Goal: Task Accomplishment & Management: Manage account settings

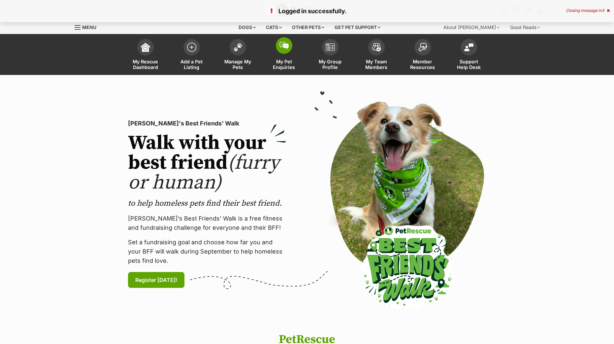
click at [276, 52] on link "My Pet Enquiries" at bounding box center [284, 55] width 46 height 39
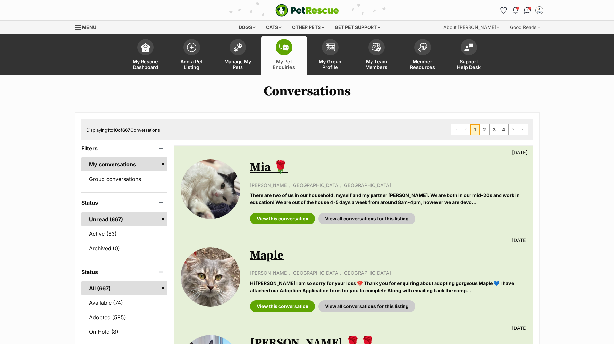
click at [246, 55] on link "Manage My Pets" at bounding box center [238, 55] width 46 height 39
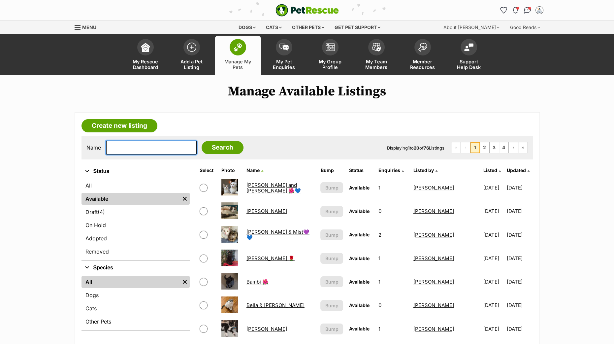
click at [145, 151] on input "text" at bounding box center [151, 148] width 91 height 14
type input "p"
type input "stormy"
click at [202, 141] on input "Search" at bounding box center [223, 147] width 42 height 13
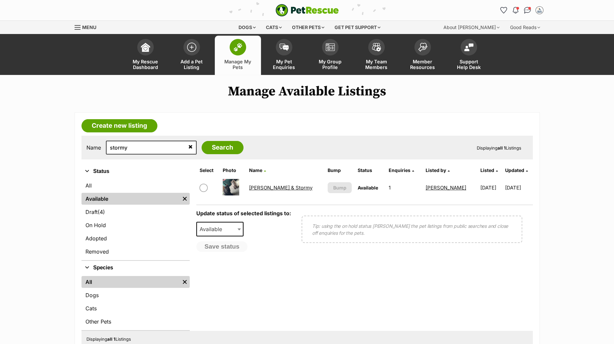
click at [275, 184] on link "[PERSON_NAME] & Stormy" at bounding box center [280, 187] width 63 height 6
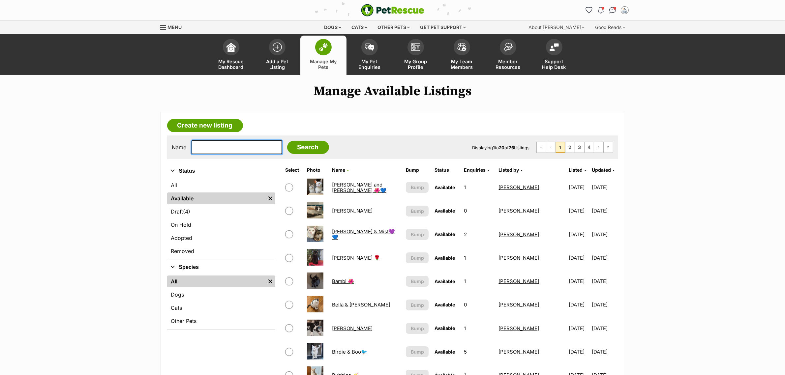
click at [238, 148] on input "text" at bounding box center [237, 148] width 91 height 14
type input "benny"
click at [296, 151] on input "Search" at bounding box center [308, 147] width 42 height 13
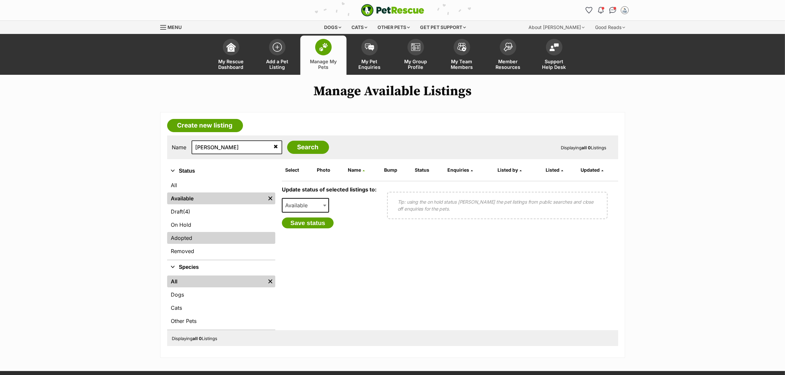
click at [193, 235] on link "Adopted" at bounding box center [221, 238] width 108 height 12
click at [195, 199] on link "Available" at bounding box center [216, 199] width 98 height 12
drag, startPoint x: 221, startPoint y: 149, endPoint x: 206, endPoint y: 149, distance: 14.8
click at [206, 149] on input "benny" at bounding box center [237, 148] width 91 height 14
type input "benedict"
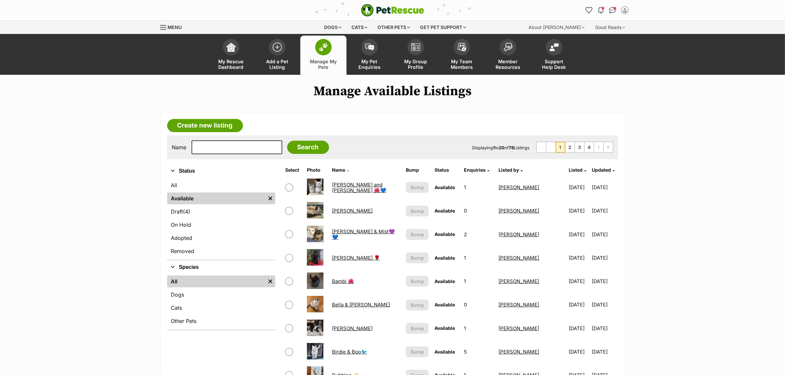
click at [347, 330] on td "[PERSON_NAME]" at bounding box center [367, 328] width 74 height 23
click at [346, 327] on link "[PERSON_NAME]" at bounding box center [352, 329] width 41 height 6
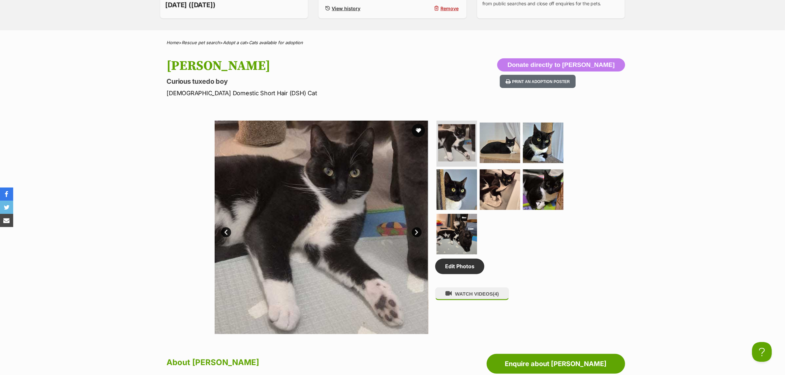
scroll to position [124, 0]
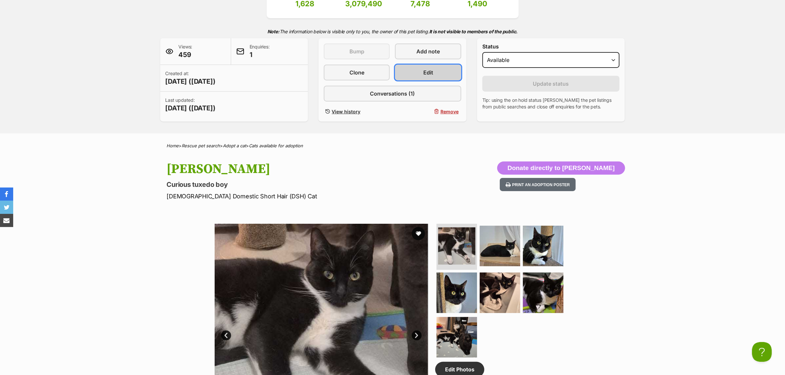
click at [423, 69] on link "Edit" at bounding box center [428, 73] width 66 height 16
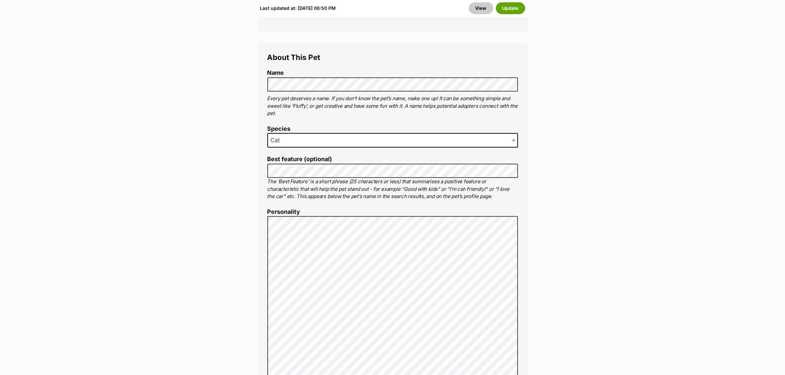
scroll to position [495, 0]
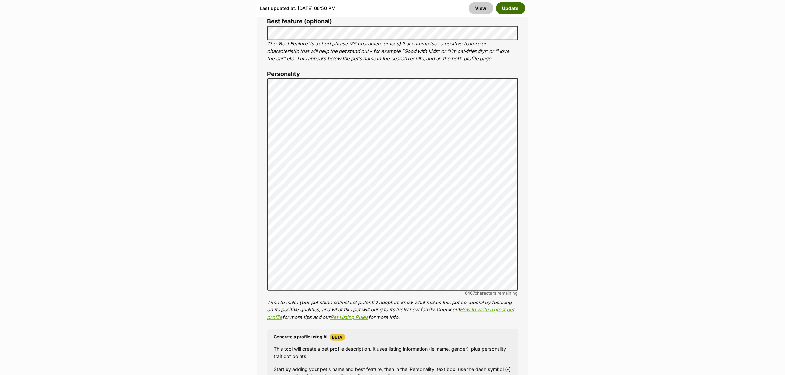
click at [507, 9] on button "Update" at bounding box center [510, 8] width 29 height 12
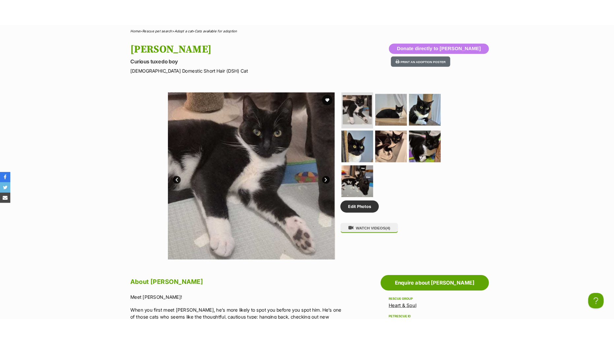
scroll to position [247, 0]
